Goal: Task Accomplishment & Management: Complete application form

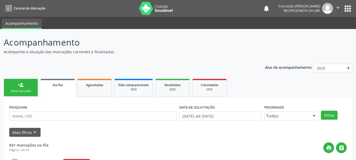
scroll to position [14, 0]
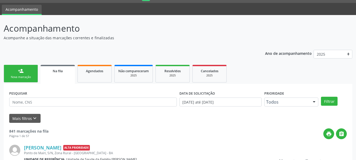
click at [25, 73] on link "person_add Nova marcação" at bounding box center [21, 74] width 34 height 18
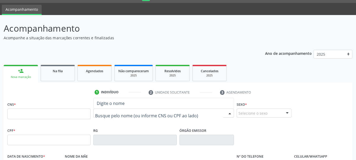
drag, startPoint x: 123, startPoint y: 114, endPoint x: 113, endPoint y: 118, distance: 11.2
click at [124, 115] on input "text" at bounding box center [159, 115] width 128 height 11
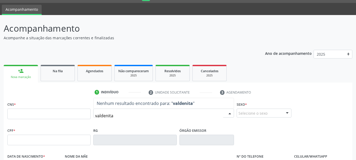
click at [131, 117] on input "valdenita" at bounding box center [159, 115] width 128 height 11
type input "[PERSON_NAME]"
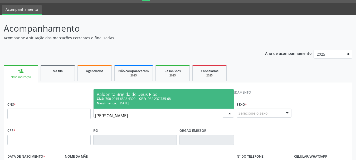
click at [181, 95] on div "Valdenita Brigida de Deus Rios" at bounding box center [164, 94] width 134 height 4
type input "700 0015 6828 4300"
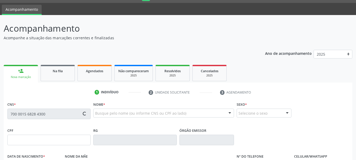
type input "[DATE]"
type input "[PHONE_NUMBER]"
type input "S/N"
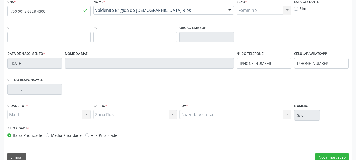
scroll to position [126, 0]
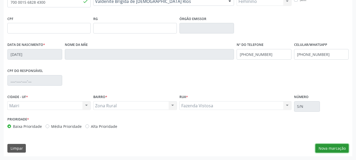
click at [323, 147] on button "Nova marcação" at bounding box center [331, 148] width 33 height 9
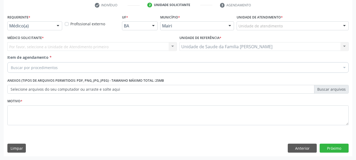
scroll to position [101, 0]
click at [60, 27] on div at bounding box center [58, 26] width 8 height 9
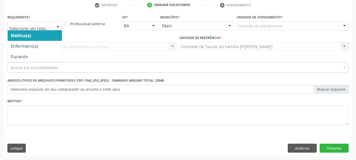
click at [56, 35] on span "Médico(a)" at bounding box center [35, 35] width 54 height 11
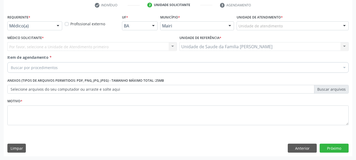
click at [285, 24] on div "Unidade de atendimento" at bounding box center [292, 25] width 112 height 9
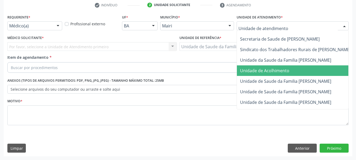
scroll to position [388, 0]
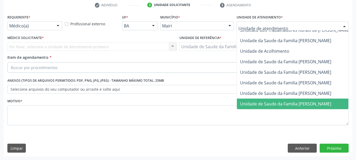
click at [302, 101] on span "Unidade de Saude da Familia [PERSON_NAME]" at bounding box center [285, 104] width 91 height 6
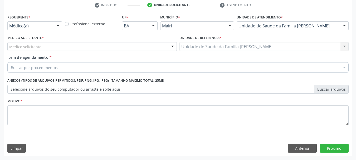
click at [168, 48] on div at bounding box center [172, 46] width 8 height 9
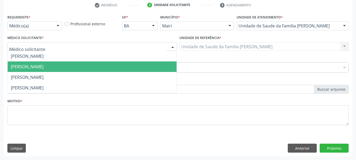
click at [111, 67] on span "[PERSON_NAME]" at bounding box center [92, 66] width 169 height 11
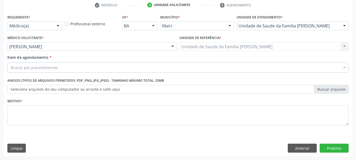
click at [111, 69] on div "Buscar por procedimentos" at bounding box center [177, 67] width 341 height 11
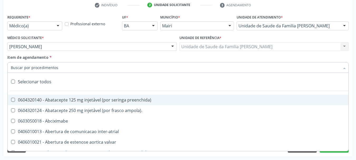
type input "#"
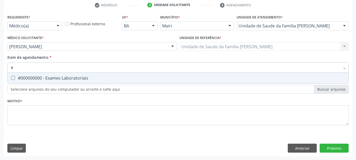
click at [107, 80] on div "#000000000 - Exames Laboratoriais" at bounding box center [178, 78] width 334 height 4
checkbox Laboratoriais "true"
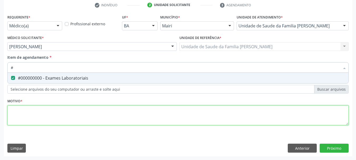
click at [314, 111] on div "Requerente * Médico(a) Médico(a) Enfermeiro(a) Paciente Nenhum resultado encont…" at bounding box center [177, 72] width 341 height 119
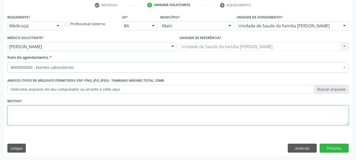
click at [98, 118] on textarea at bounding box center [177, 115] width 341 height 20
type textarea "avaliaçao"
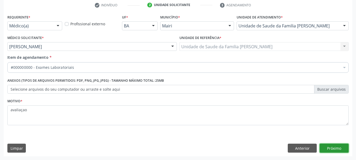
click at [329, 147] on button "Próximo" at bounding box center [333, 147] width 29 height 9
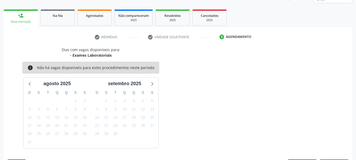
scroll to position [85, 0]
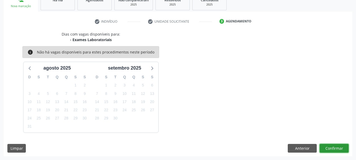
click at [329, 149] on button "Confirmar" at bounding box center [333, 148] width 29 height 9
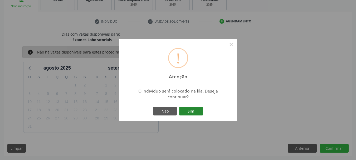
click at [191, 114] on button "Sim" at bounding box center [191, 111] width 24 height 9
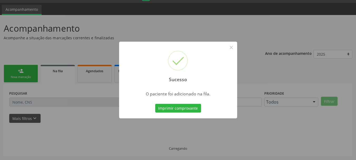
scroll to position [14, 0]
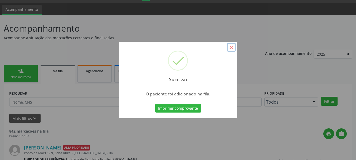
click at [232, 46] on button "×" at bounding box center [231, 47] width 9 height 9
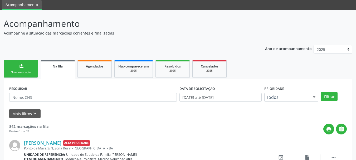
scroll to position [0, 0]
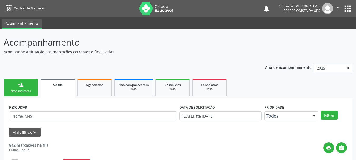
click at [28, 88] on link "person_add Nova marcação" at bounding box center [21, 88] width 34 height 18
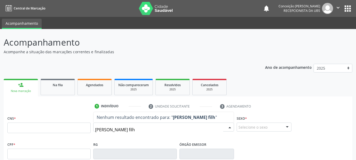
type input "[PERSON_NAME]"
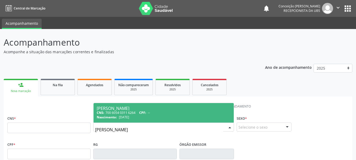
click at [144, 112] on span "CPF:" at bounding box center [142, 112] width 7 height 4
type input "700 6054 0311 6264"
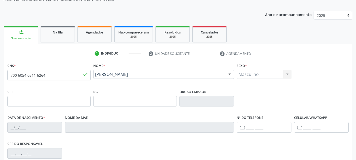
type input "[DATE]"
type input "[PHONE_NUMBER]"
type input "S/N"
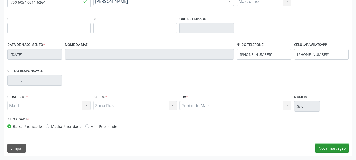
click at [336, 148] on button "Nova marcação" at bounding box center [331, 148] width 33 height 9
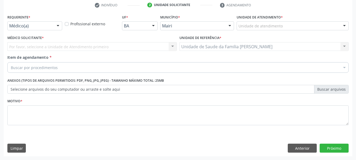
scroll to position [101, 0]
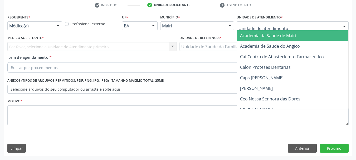
click at [296, 25] on div at bounding box center [292, 25] width 112 height 9
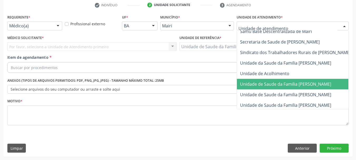
scroll to position [388, 0]
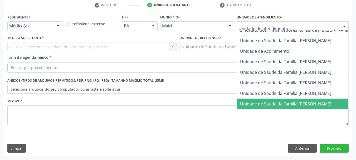
click at [308, 101] on span "Unidade de Saude da Familia [PERSON_NAME]" at bounding box center [285, 104] width 91 height 6
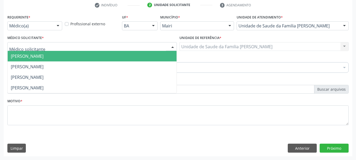
click at [139, 47] on div at bounding box center [91, 46] width 169 height 9
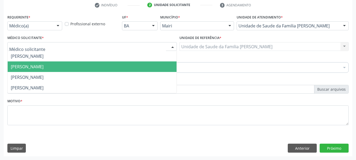
click at [108, 68] on span "[PERSON_NAME]" at bounding box center [92, 66] width 169 height 11
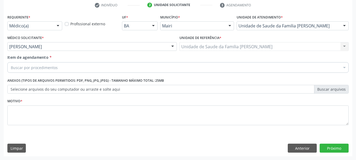
click at [108, 71] on div "Buscar por procedimentos" at bounding box center [177, 67] width 341 height 11
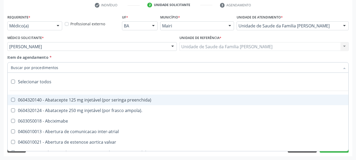
type input "#"
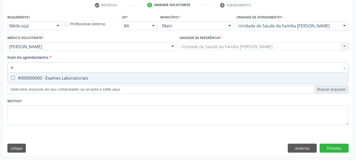
click at [29, 78] on div "#000000000 - Exames Laboratoriais" at bounding box center [178, 78] width 334 height 4
checkbox Laboratoriais "true"
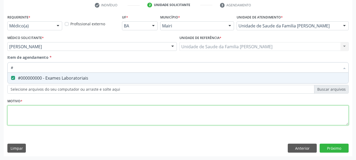
click at [36, 113] on div "Requerente * Médico(a) Médico(a) Enfermeiro(a) Paciente Nenhum resultado encont…" at bounding box center [177, 72] width 341 height 119
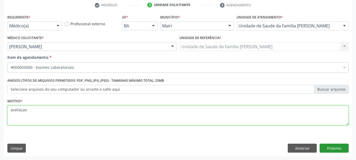
type textarea "avaliaçao"
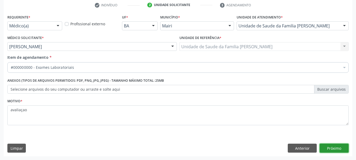
click at [322, 147] on button "Próximo" at bounding box center [333, 147] width 29 height 9
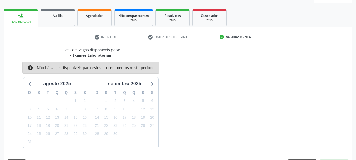
scroll to position [85, 0]
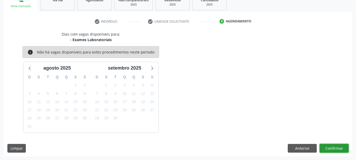
click at [330, 148] on button "Confirmar" at bounding box center [333, 148] width 29 height 9
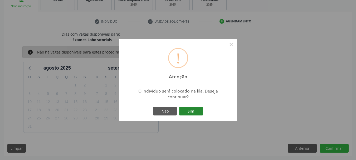
click at [192, 109] on button "Sim" at bounding box center [191, 111] width 24 height 9
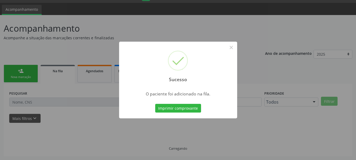
scroll to position [14, 0]
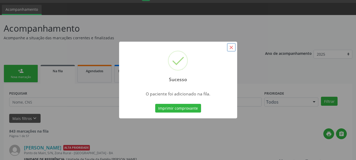
click at [232, 48] on button "×" at bounding box center [231, 47] width 9 height 9
